Goal: Task Accomplishment & Management: Manage account settings

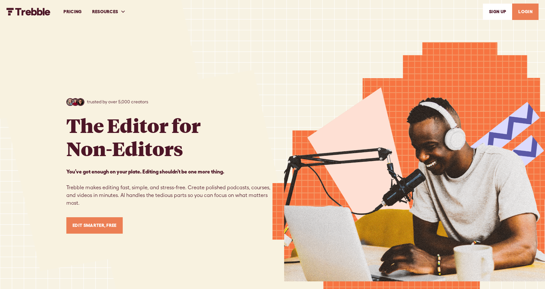
click at [72, 13] on link "PRICING" at bounding box center [72, 12] width 28 height 22
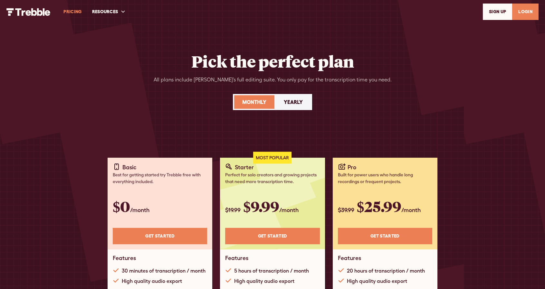
click at [529, 14] on link "LOGIN" at bounding box center [525, 12] width 26 height 16
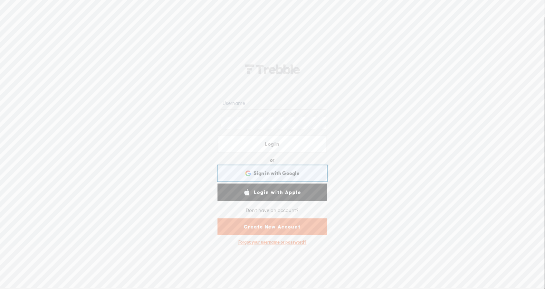
click at [291, 177] on div "Sign in with Google Sign in with Google. Opens in new tab" at bounding box center [272, 173] width 100 height 15
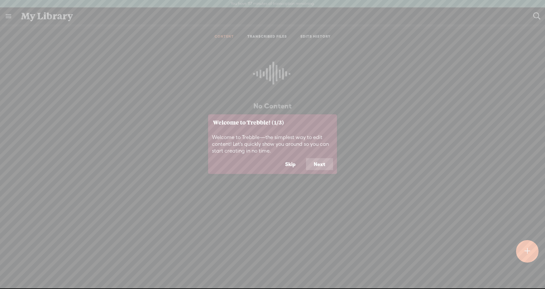
click at [322, 165] on button "Next" at bounding box center [319, 164] width 27 height 12
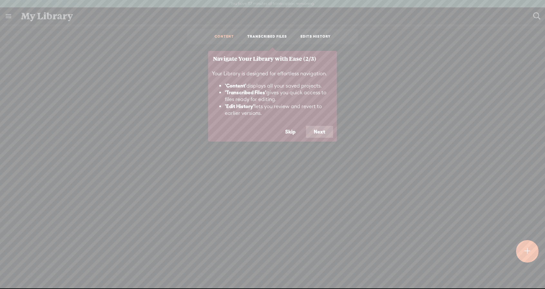
click at [323, 133] on button "Next" at bounding box center [319, 132] width 27 height 12
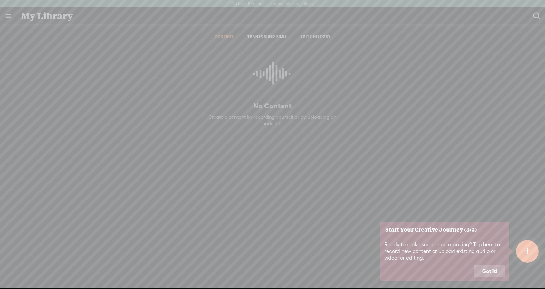
click at [496, 269] on button "Got it!" at bounding box center [489, 271] width 31 height 12
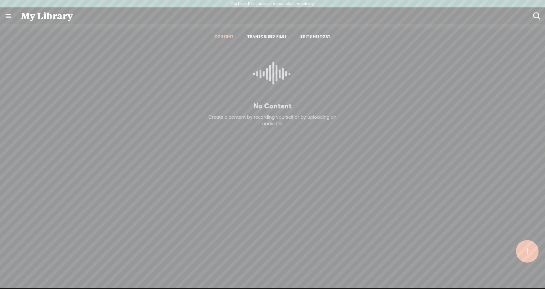
click at [284, 44] on ul "CONTENT TRANSCRIBED FILES EDITS HISTORY" at bounding box center [272, 36] width 171 height 15
click at [297, 9] on div "My Library" at bounding box center [272, 16] width 512 height 17
click at [293, 8] on div "My Library" at bounding box center [272, 16] width 512 height 17
click at [279, 8] on div "My Library" at bounding box center [272, 16] width 512 height 17
click at [278, 7] on header "You have 117 minutes of transcription remaining. Upgrade to increase your limit" at bounding box center [272, 4] width 545 height 8
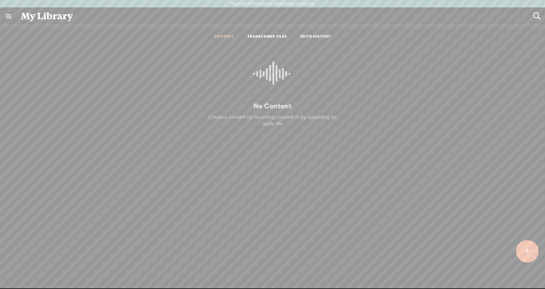
click at [8, 20] on link at bounding box center [8, 16] width 17 height 17
click at [76, 15] on div at bounding box center [72, 20] width 11 height 13
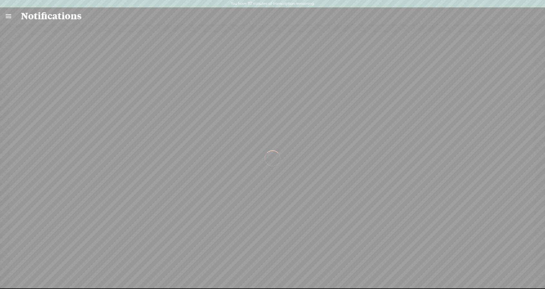
click at [9, 15] on link at bounding box center [8, 16] width 17 height 17
click at [48, 272] on div "SETTINGS" at bounding box center [42, 273] width 75 height 19
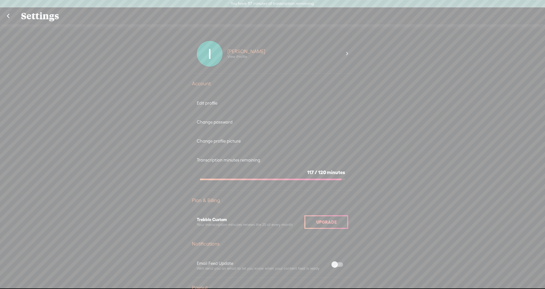
click at [296, 52] on div "Igor Ungurian View Profile" at bounding box center [284, 54] width 124 height 26
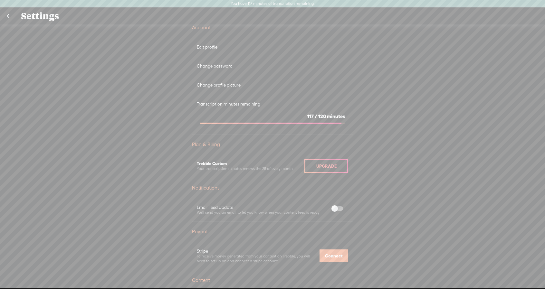
scroll to position [56, 0]
click at [333, 169] on div "Upgrade" at bounding box center [326, 166] width 44 height 14
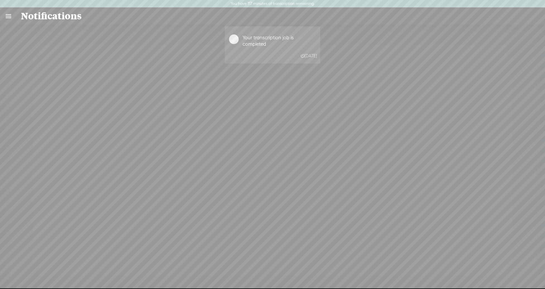
click at [264, 44] on p "Your transcription job is completed" at bounding box center [279, 40] width 74 height 13
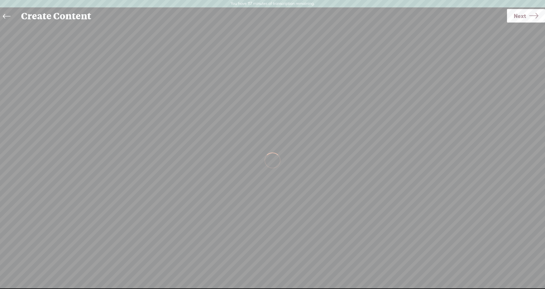
click at [236, 39] on div at bounding box center [272, 160] width 545 height 272
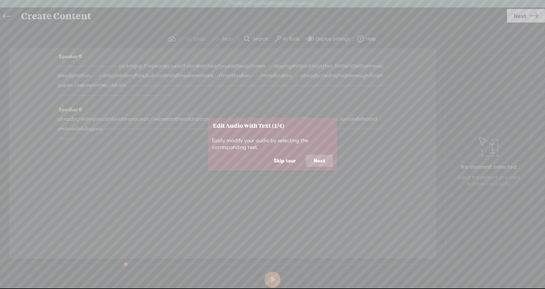
click at [277, 161] on button "Skip tour" at bounding box center [284, 161] width 37 height 12
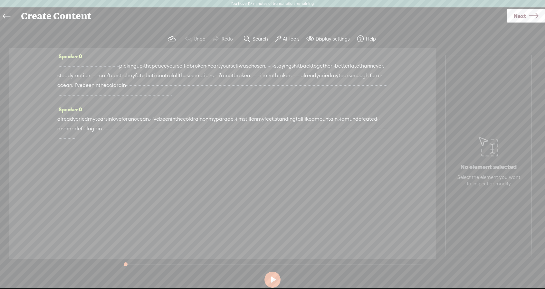
click at [226, 80] on span "not" at bounding box center [230, 76] width 8 height 10
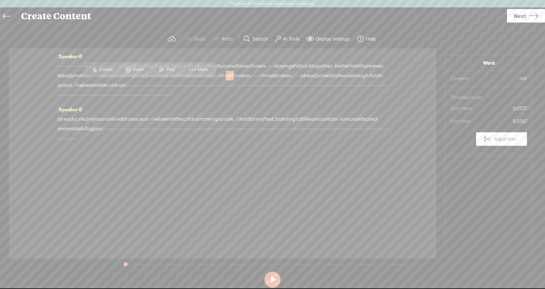
click at [157, 90] on span "·" at bounding box center [155, 85] width 1 height 10
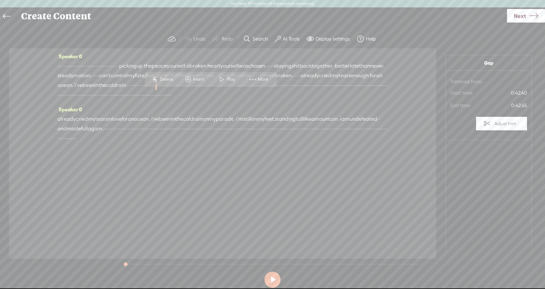
click at [228, 81] on span "Play" at bounding box center [232, 79] width 10 height 6
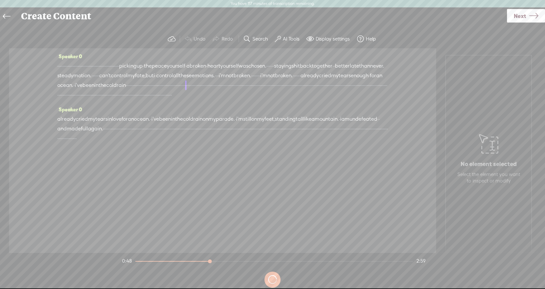
click at [136, 67] on span "picking" at bounding box center [127, 66] width 17 height 10
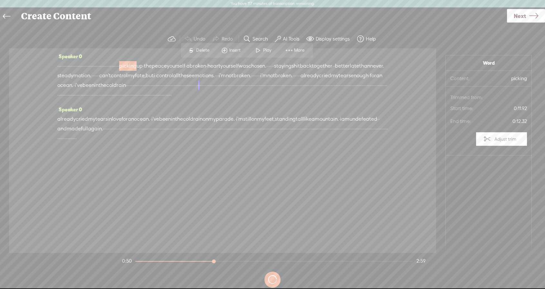
click at [258, 51] on span at bounding box center [258, 51] width 10 height 12
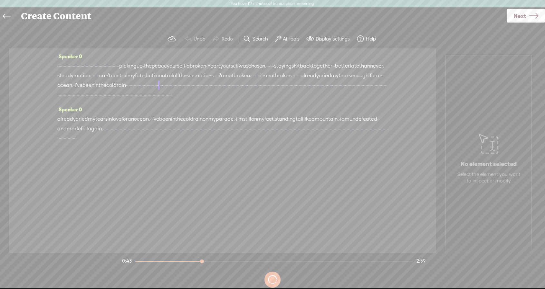
click at [274, 278] on button at bounding box center [272, 279] width 17 height 17
click at [271, 281] on button at bounding box center [272, 279] width 21 height 21
click at [272, 276] on button at bounding box center [272, 279] width 16 height 16
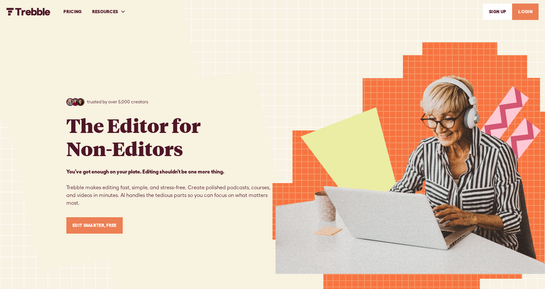
click at [521, 10] on link "LOGIN" at bounding box center [525, 12] width 26 height 16
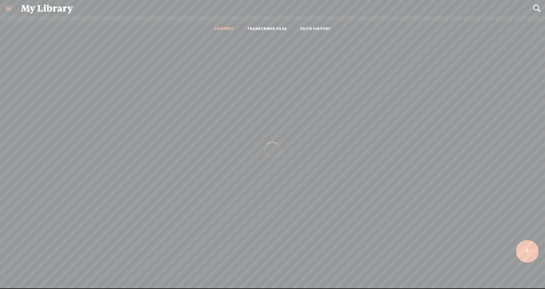
click at [10, 17] on link at bounding box center [8, 8] width 17 height 17
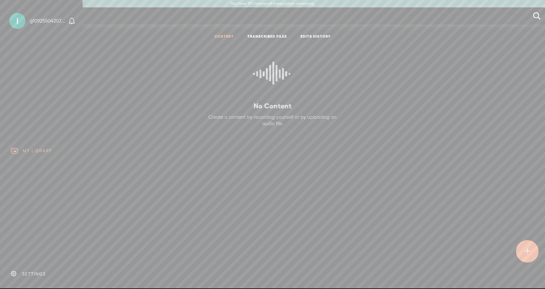
click at [42, 155] on div "MY LIBRARY" at bounding box center [41, 151] width 73 height 14
click at [387, 1] on header "You have 117 minutes of transcription remaining. Upgrade to increase your limit" at bounding box center [272, 4] width 545 height 8
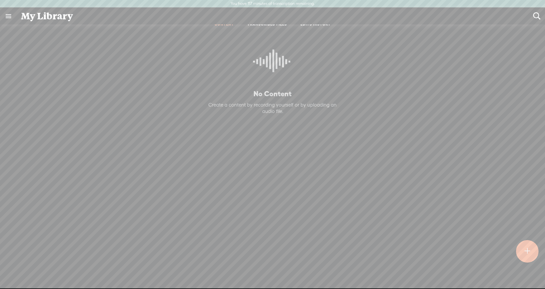
click at [526, 246] on t at bounding box center [526, 251] width 5 height 14
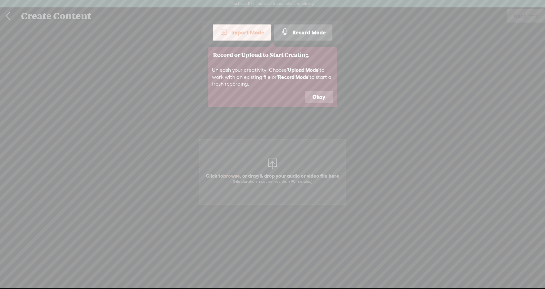
click at [316, 95] on button "Okay" at bounding box center [318, 97] width 28 height 12
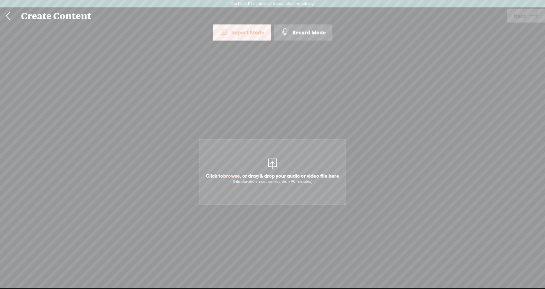
click at [10, 16] on link at bounding box center [8, 16] width 16 height 17
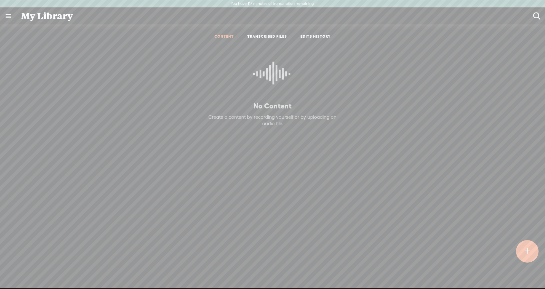
click at [8, 20] on link at bounding box center [8, 16] width 17 height 17
click at [44, 270] on div "SETTINGS" at bounding box center [42, 273] width 75 height 19
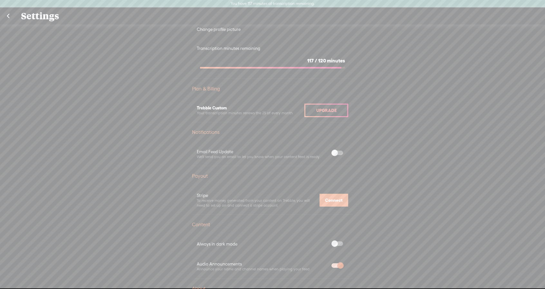
scroll to position [110, 0]
click at [318, 52] on div "Transcription minutes remaining" at bounding box center [272, 49] width 151 height 5
click at [272, 59] on div "117 / 120 minutes" at bounding box center [272, 62] width 145 height 6
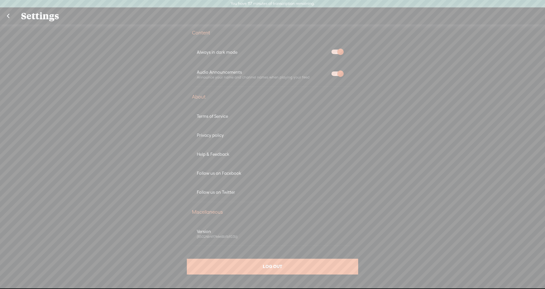
scroll to position [303, 0]
click at [261, 234] on div "(85024b49744e8bfbf03b)" at bounding box center [272, 236] width 151 height 5
